Goal: Information Seeking & Learning: Understand process/instructions

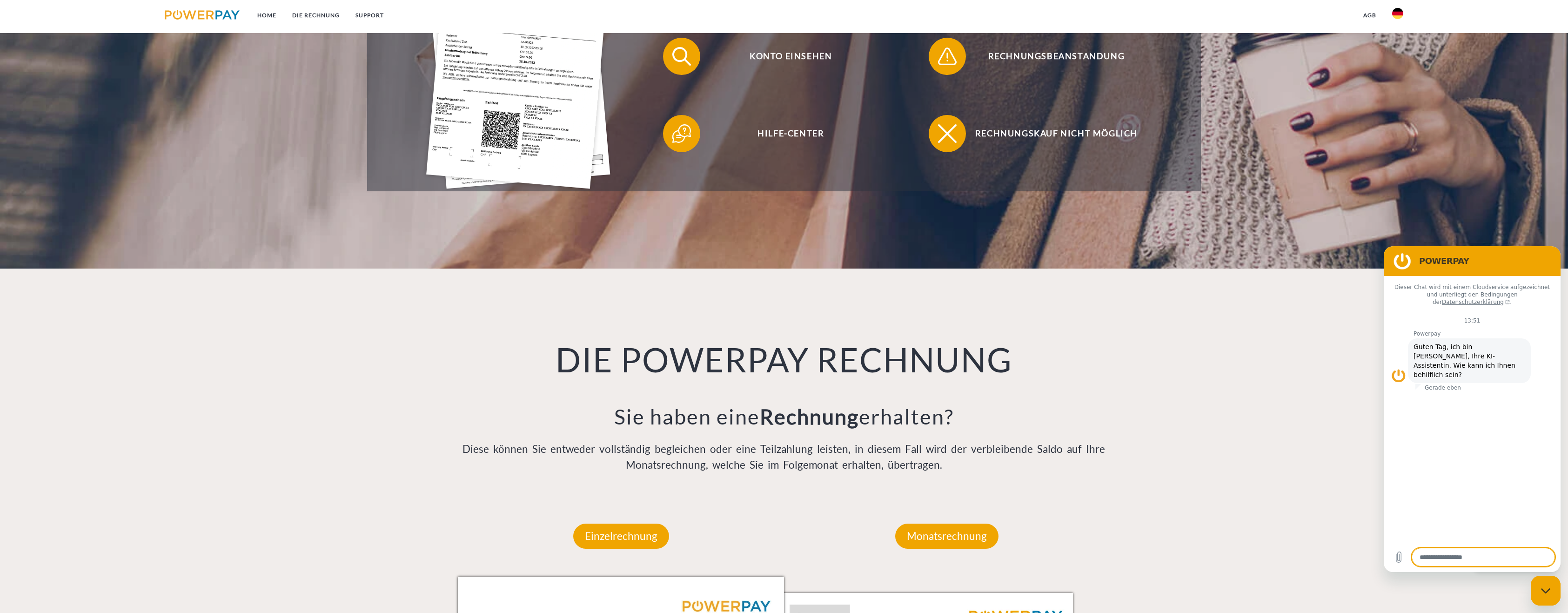
scroll to position [559, 0]
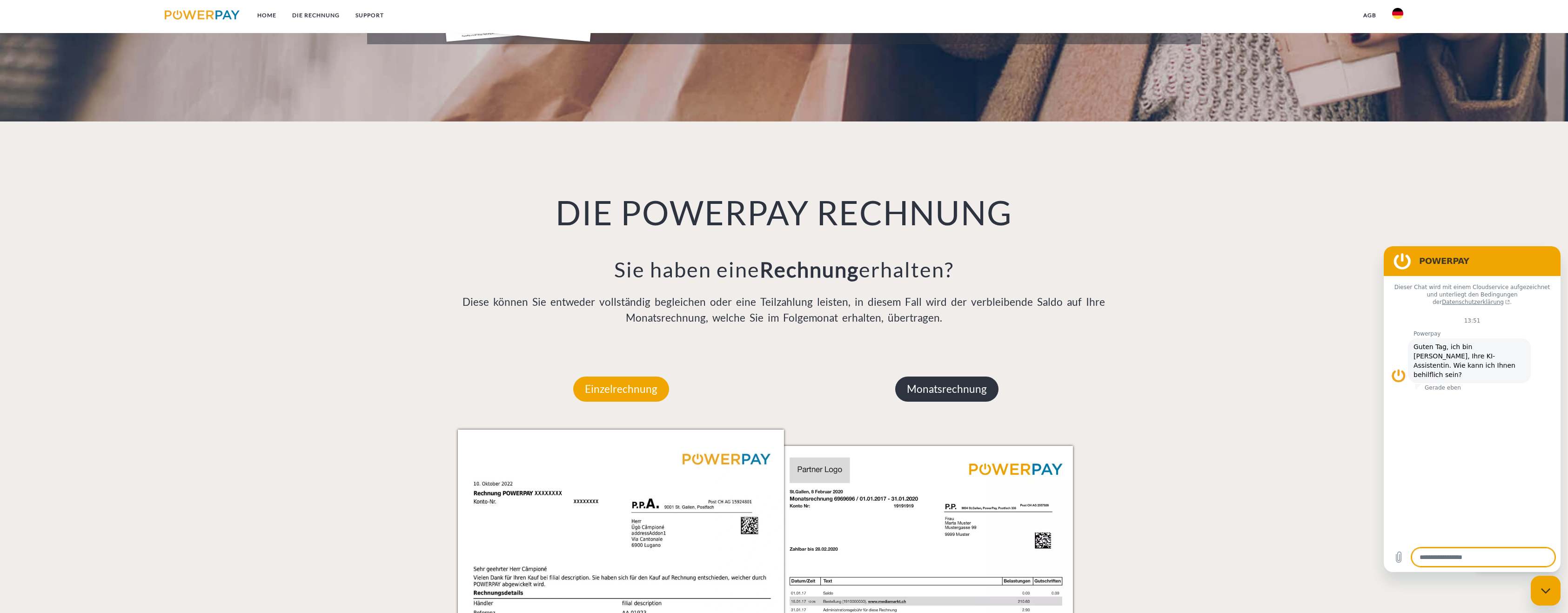
click at [766, 396] on p "Monatsrechnung" at bounding box center [947, 388] width 103 height 25
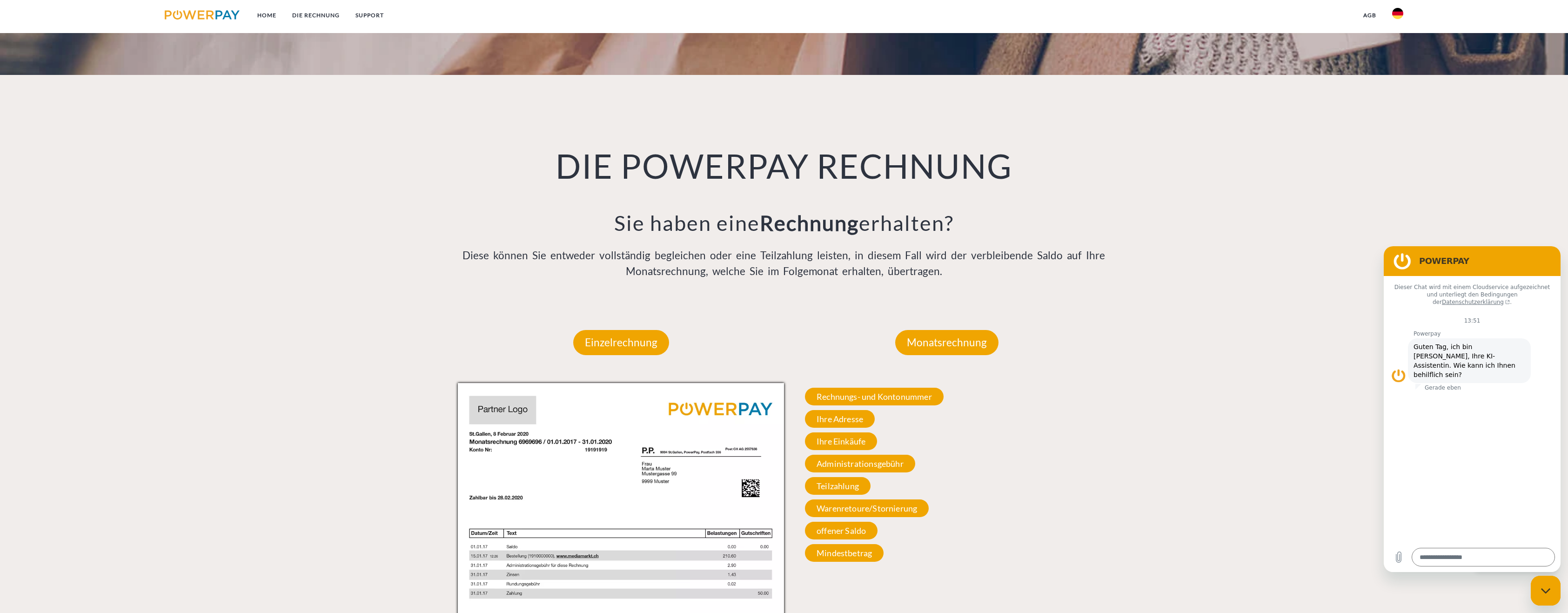
scroll to position [466, 0]
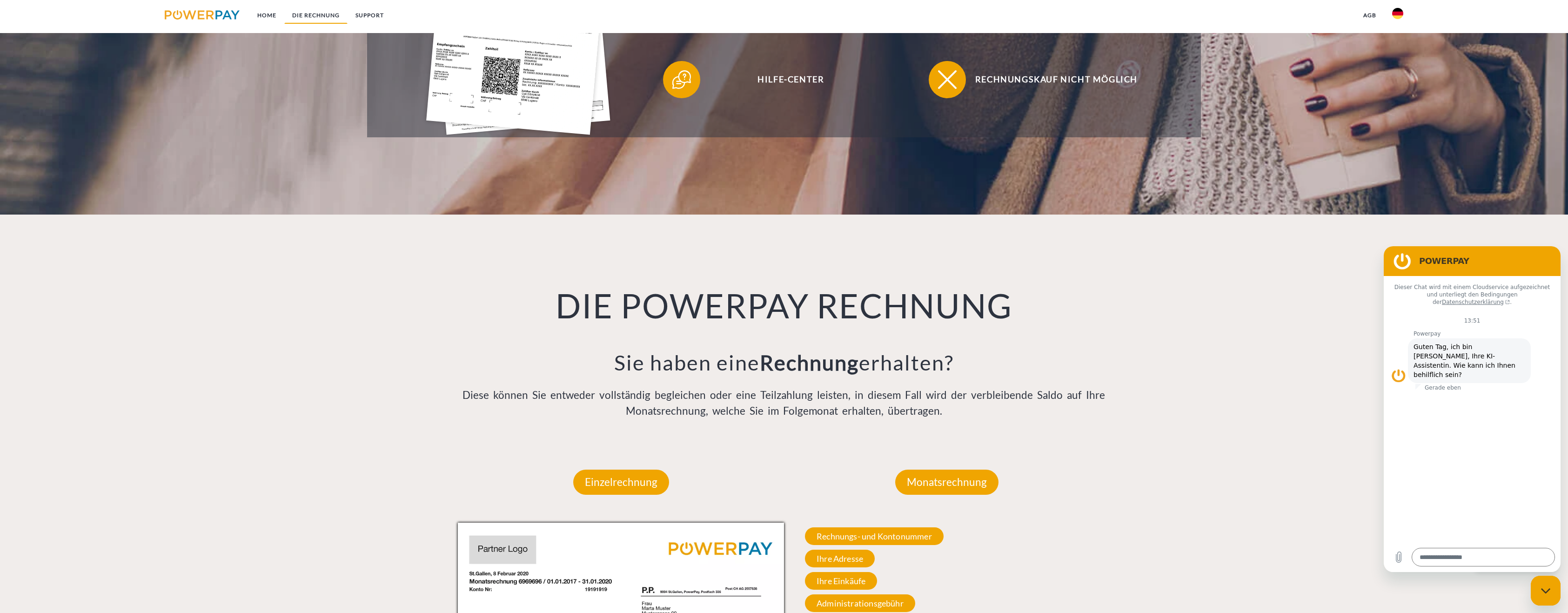
click at [323, 18] on link "DIE RECHNUNG" at bounding box center [316, 15] width 63 height 17
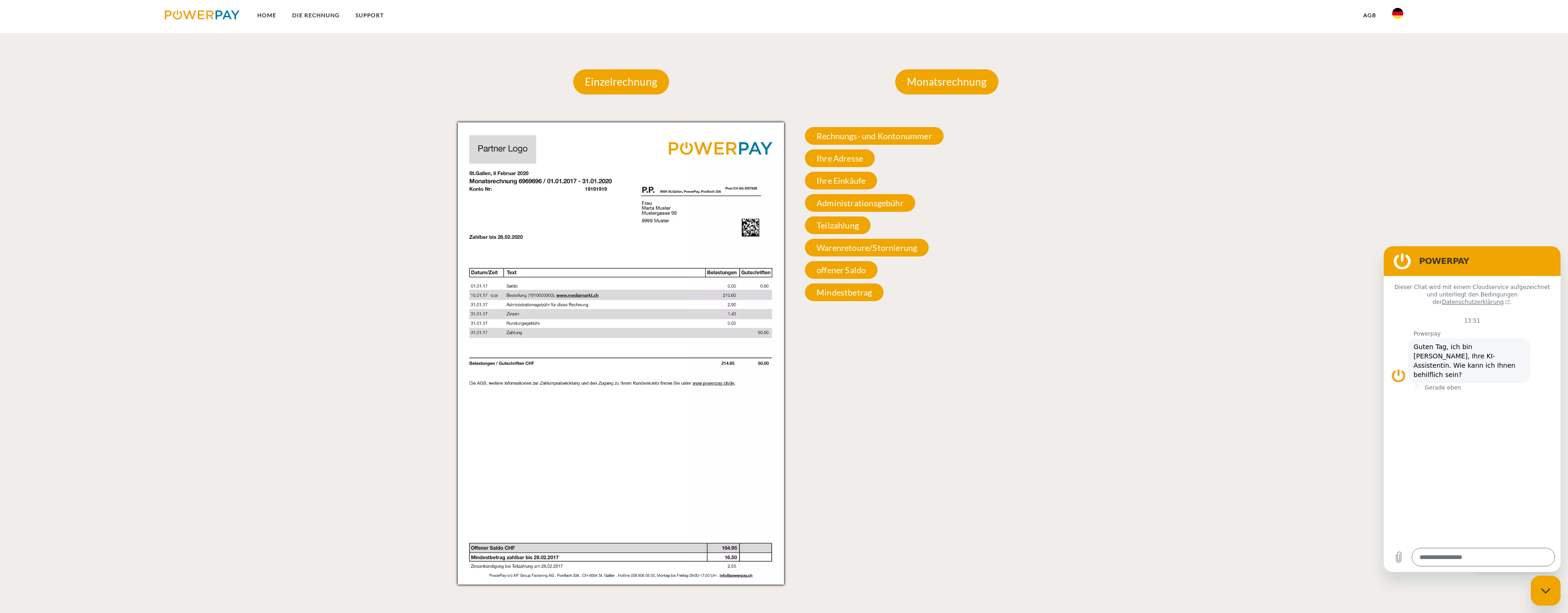
scroll to position [866, 0]
click at [766, 597] on div "Messaging-Fenster schließen" at bounding box center [1545, 590] width 28 height 28
type textarea "*"
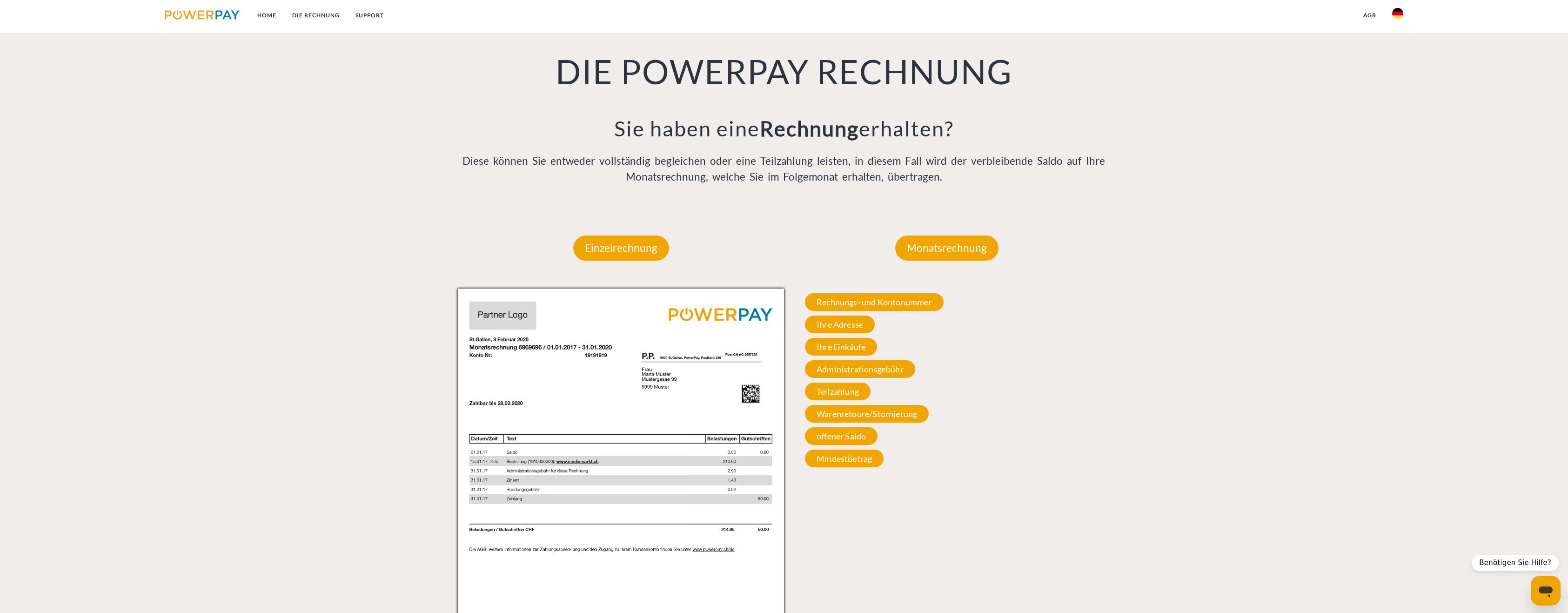
scroll to position [680, 0]
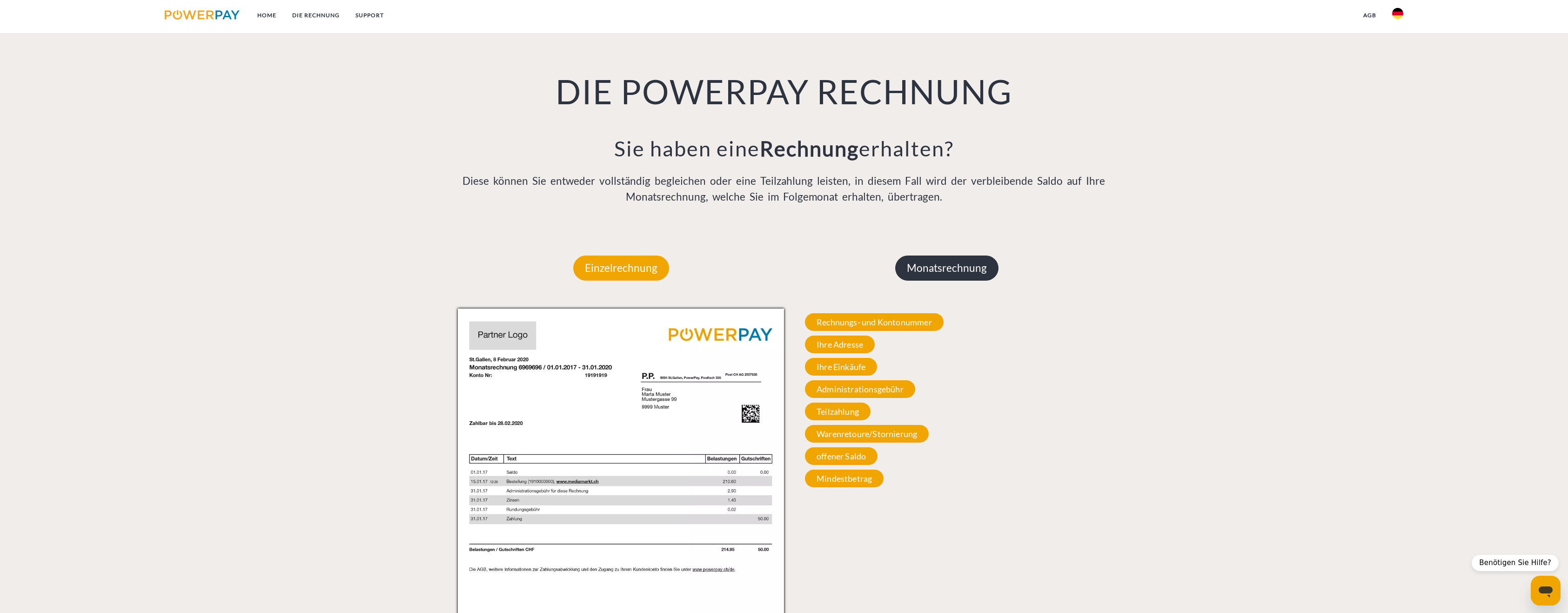
click at [766, 272] on p "Monatsrechnung" at bounding box center [947, 268] width 103 height 25
click at [766, 260] on p "Monatsrechnung" at bounding box center [947, 268] width 103 height 25
click at [766, 325] on span "Rechnungs- und Kontonummer" at bounding box center [874, 321] width 139 height 18
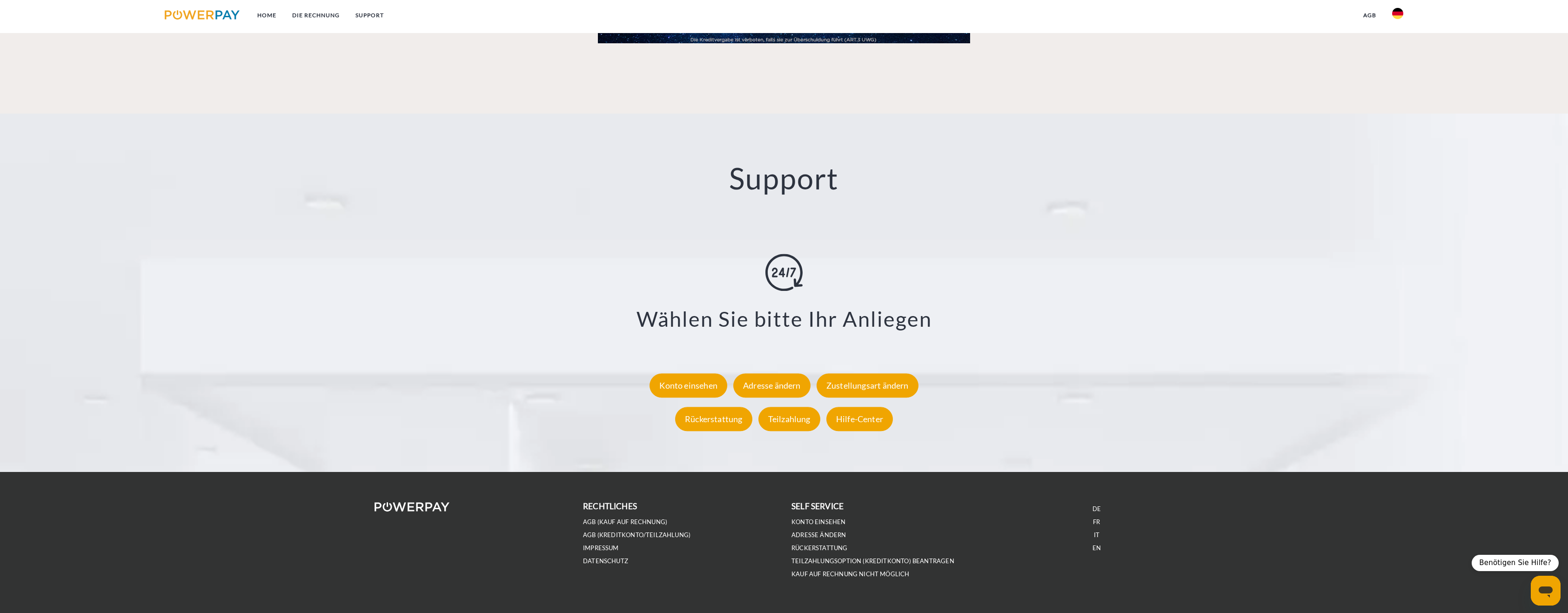
scroll to position [1611, 0]
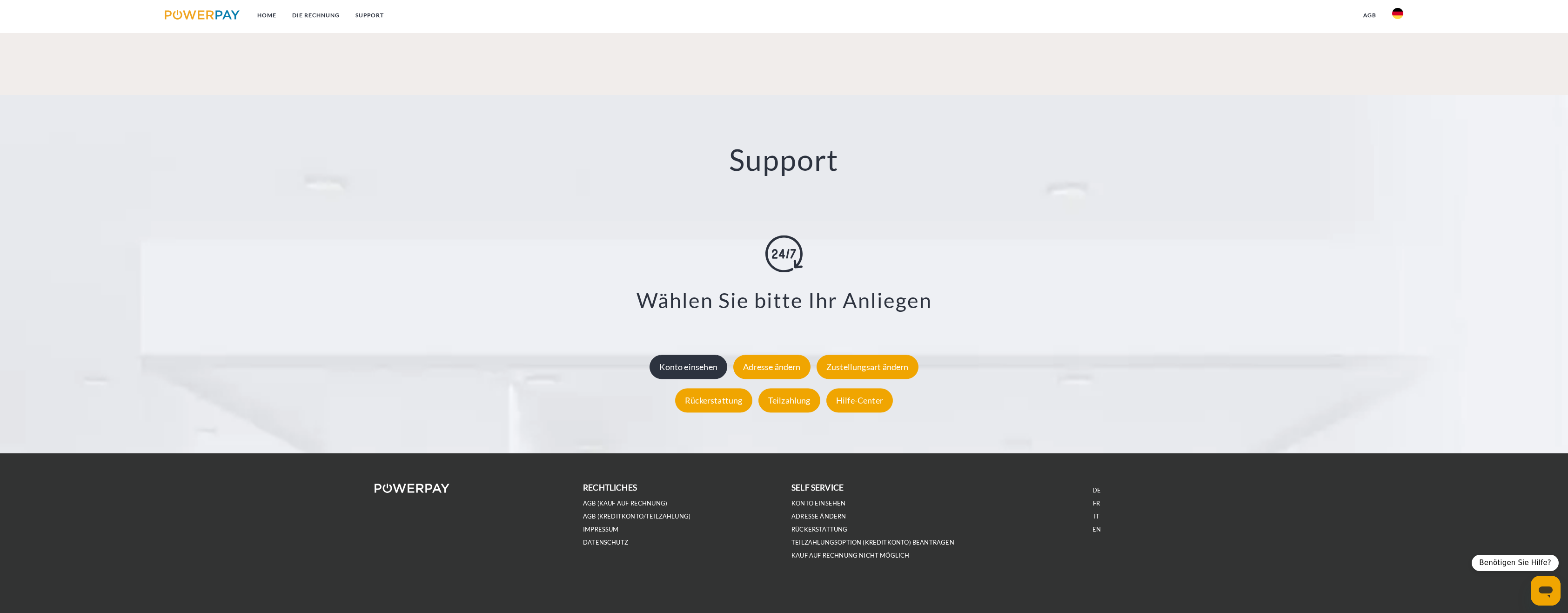
click at [704, 363] on div "Konto einsehen" at bounding box center [688, 366] width 78 height 24
